Goal: Task Accomplishment & Management: Manage account settings

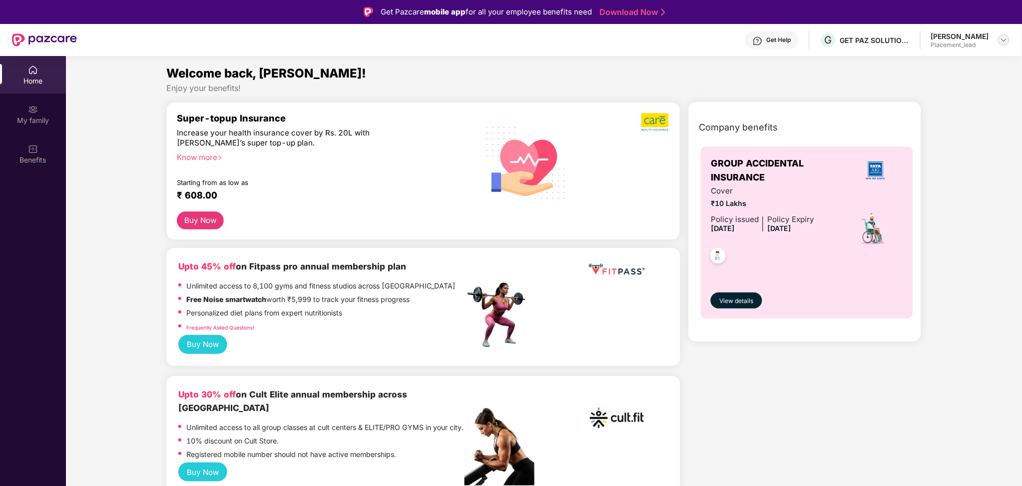
click at [1003, 38] on img at bounding box center [1004, 40] width 8 height 8
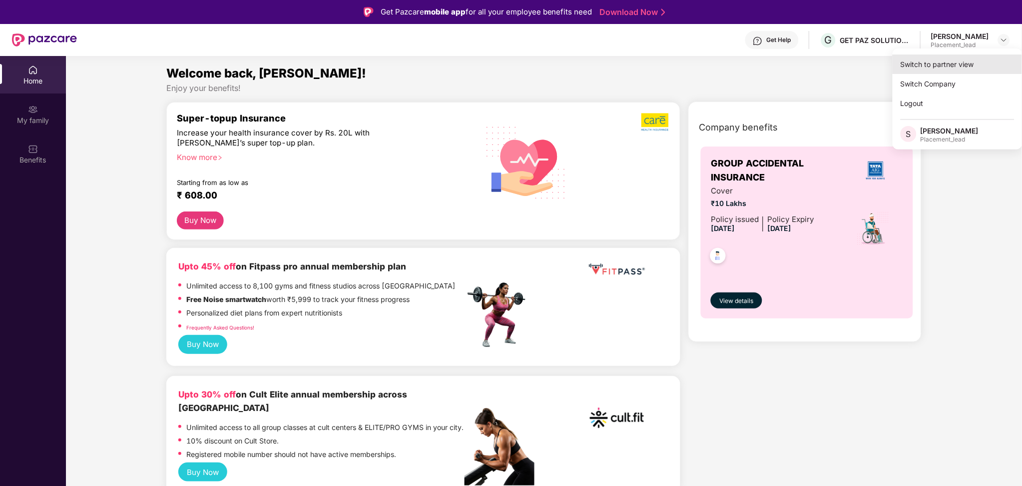
click at [941, 63] on div "Switch to partner view" at bounding box center [958, 63] width 130 height 19
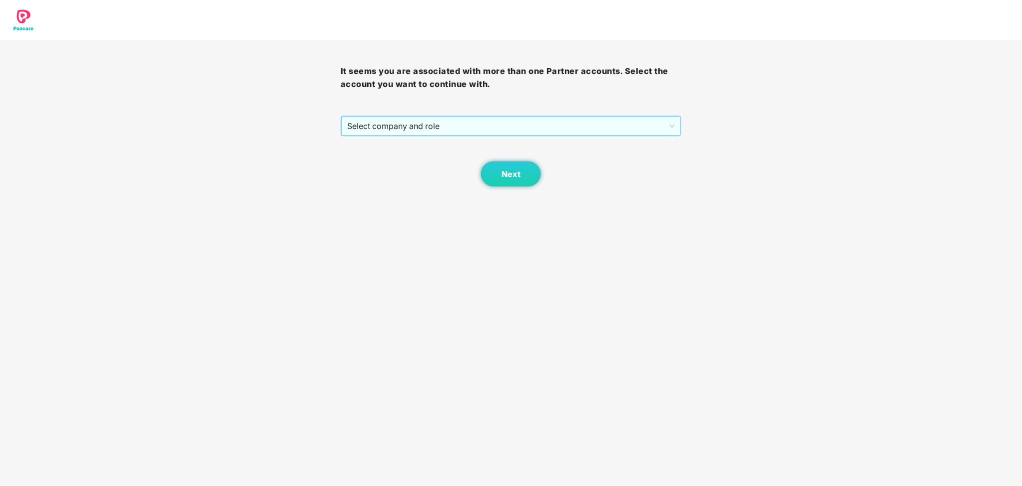
click at [445, 120] on span "Select company and role" at bounding box center [511, 125] width 328 height 19
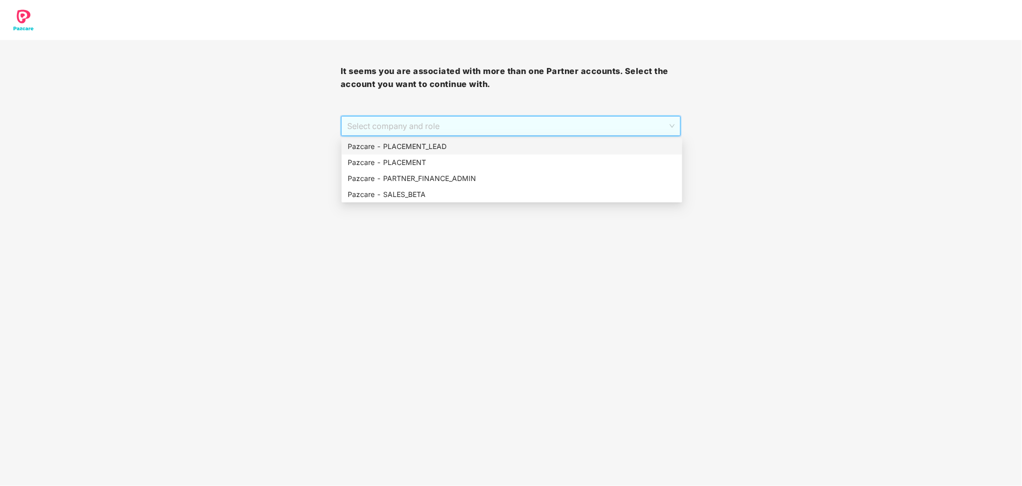
click at [448, 143] on div "Pazcare - PLACEMENT_LEAD" at bounding box center [512, 146] width 329 height 11
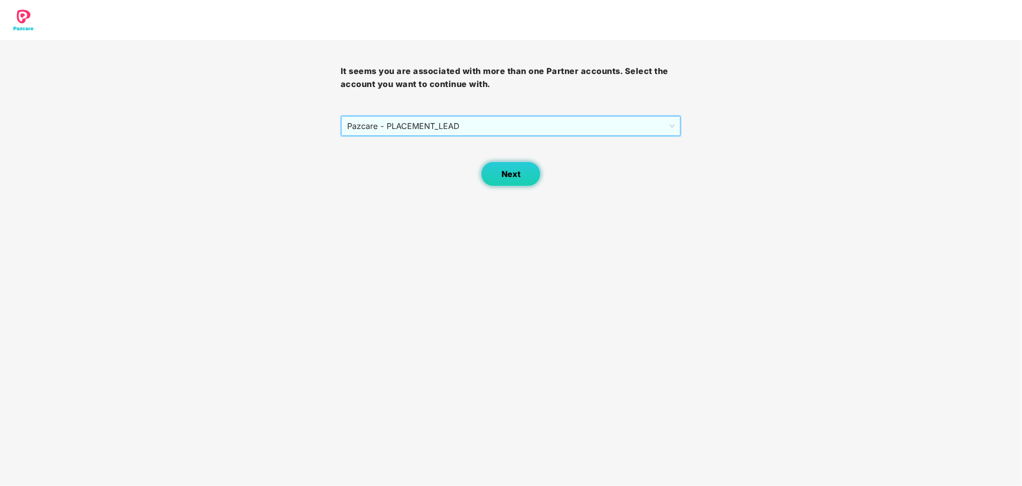
click at [523, 168] on button "Next" at bounding box center [511, 173] width 60 height 25
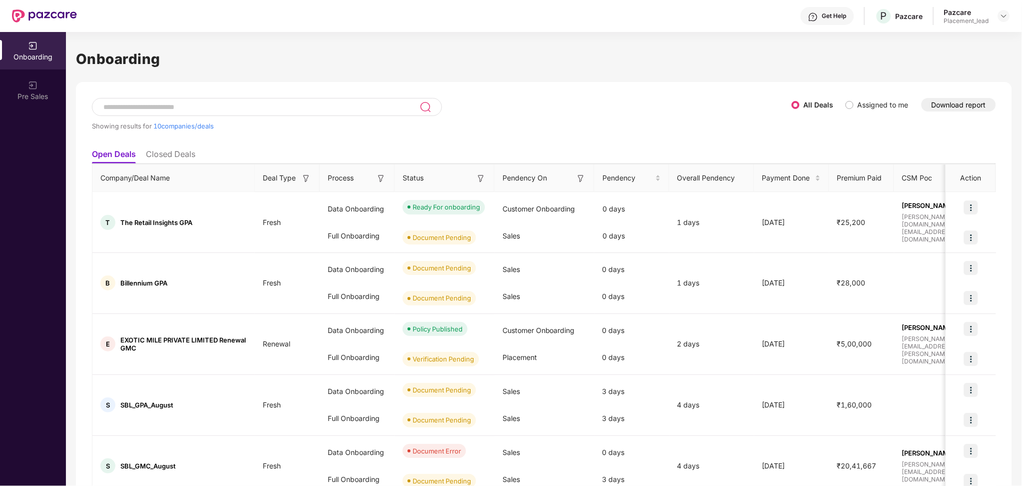
drag, startPoint x: 568, startPoint y: 185, endPoint x: 588, endPoint y: 186, distance: 20.5
click at [588, 186] on th "Pendency On" at bounding box center [545, 177] width 100 height 27
click at [549, 122] on div "Showing results for 10 companies/deals" at bounding box center [442, 126] width 700 height 8
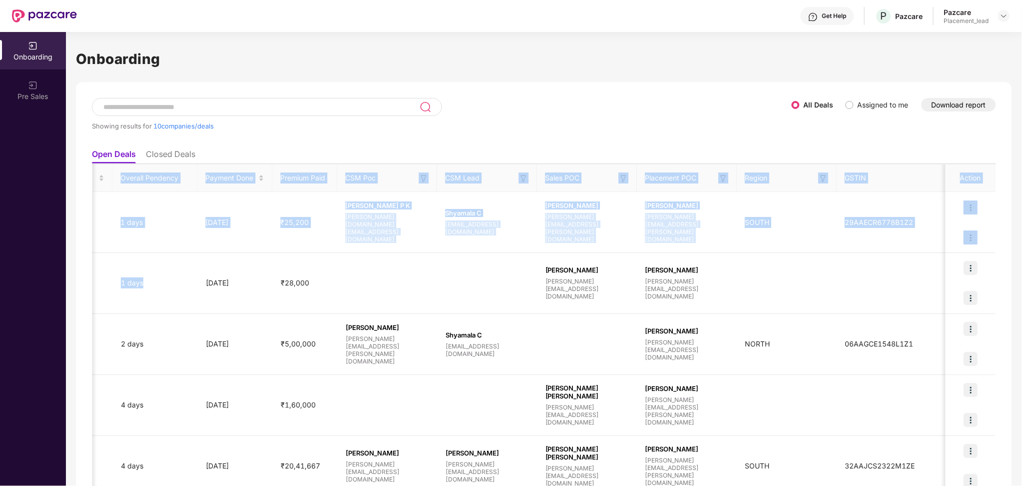
scroll to position [0, 0]
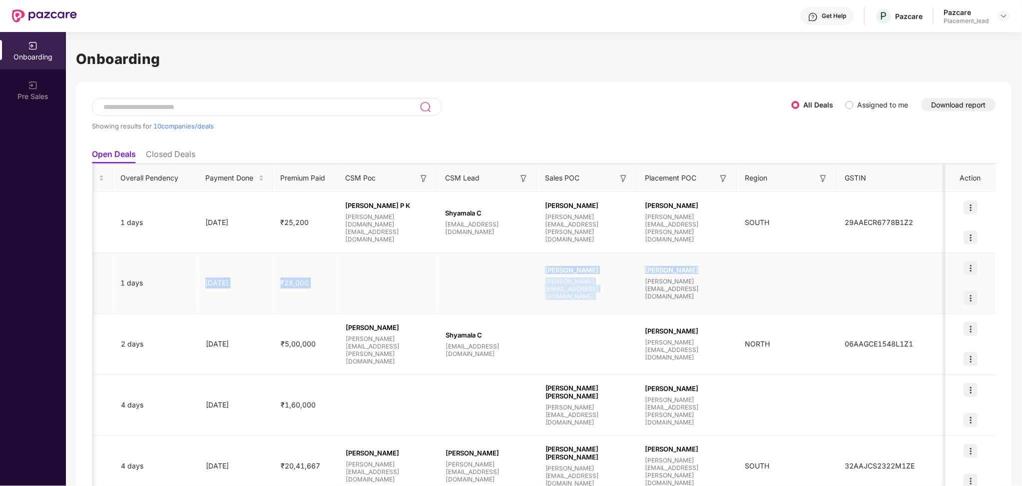
drag, startPoint x: 771, startPoint y: 270, endPoint x: 700, endPoint y: 267, distance: 70.5
click at [700, 267] on tr "B Billennium GPA Fresh Data Onboarding Full Onboarding Document Pending Documen…" at bounding box center [266, 283] width 1461 height 61
click at [714, 256] on td "Kukkala Pavan [EMAIL_ADDRESS][DOMAIN_NAME]" at bounding box center [687, 283] width 100 height 61
click at [724, 179] on img at bounding box center [724, 178] width 10 height 10
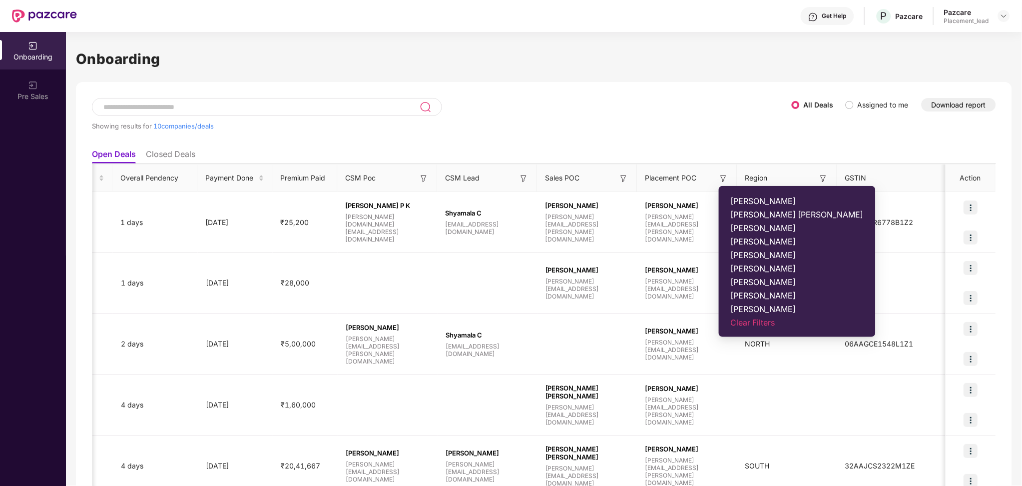
click at [663, 118] on div "Showing results for 10 companies/deals" at bounding box center [442, 121] width 700 height 46
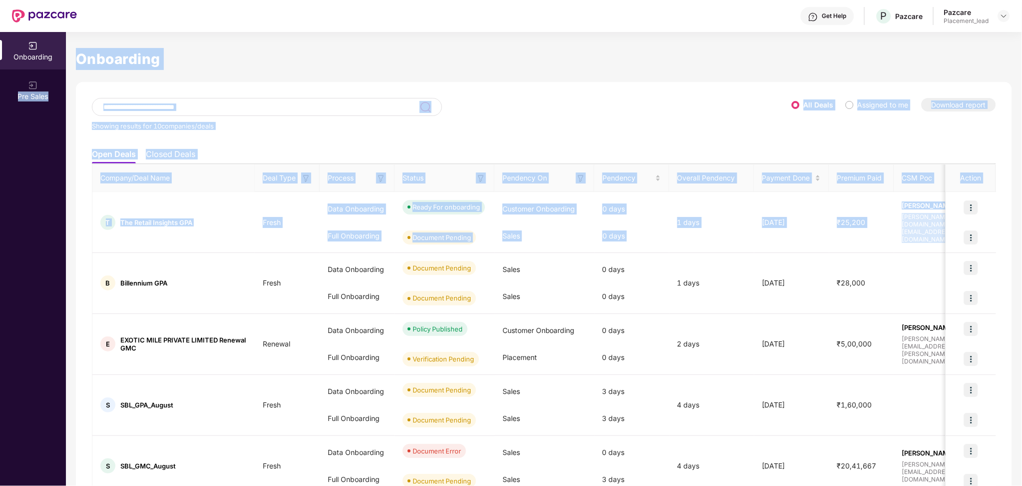
scroll to position [0, 0]
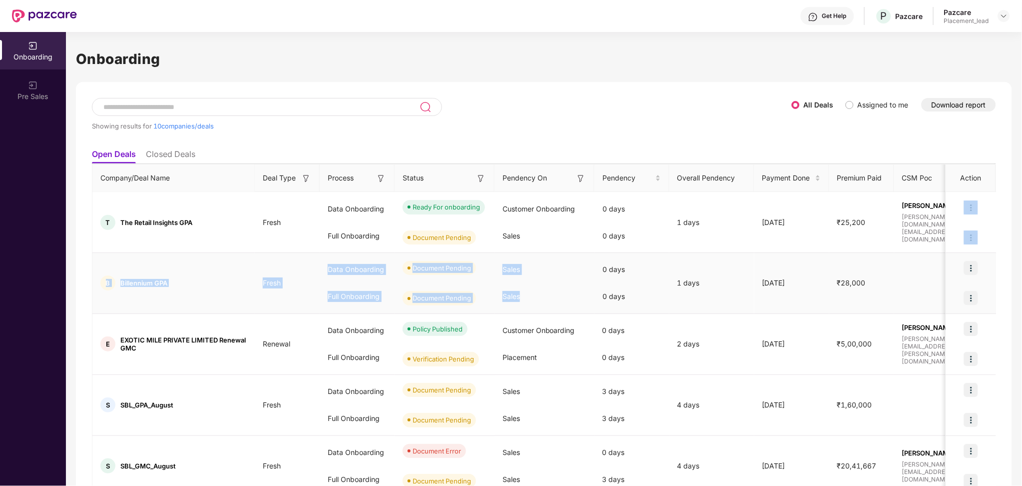
drag, startPoint x: 675, startPoint y: 236, endPoint x: 519, endPoint y: 284, distance: 163.7
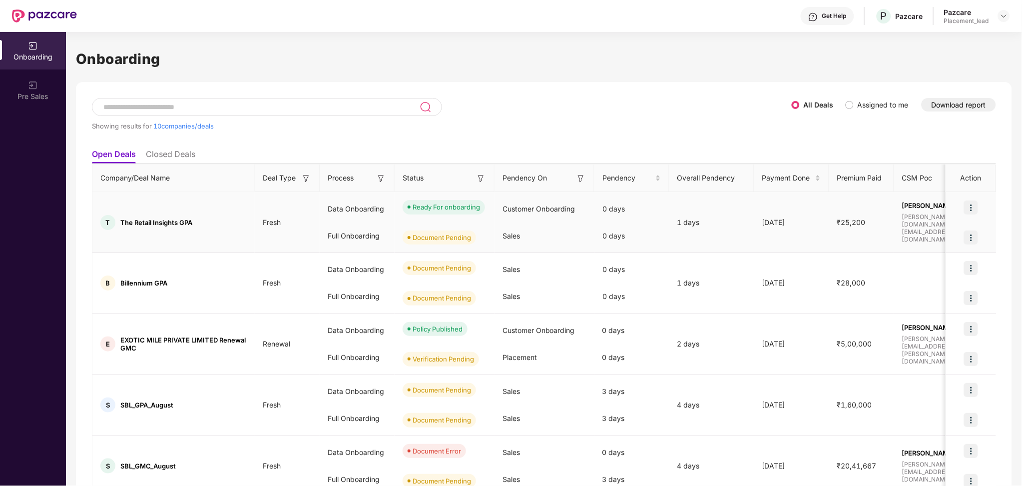
click at [616, 233] on div "0 days" at bounding box center [632, 235] width 75 height 27
